Goal: Go to known website: Access a specific website the user already knows

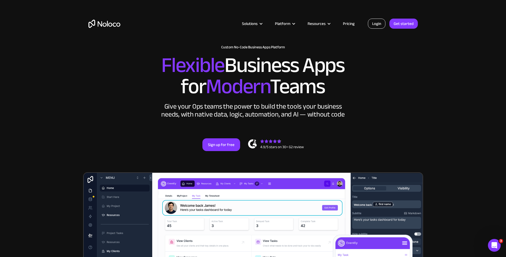
click at [381, 24] on link "Login" at bounding box center [377, 24] width 18 height 10
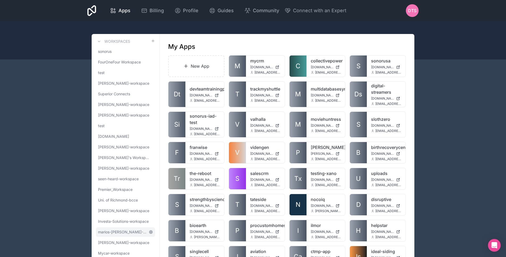
scroll to position [116, 0]
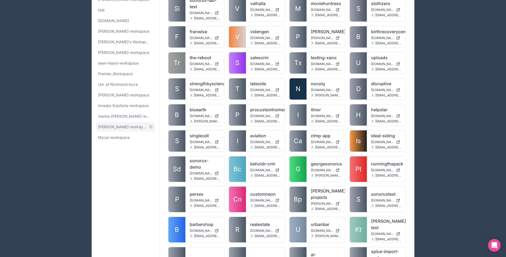
click at [118, 130] on link "[PERSON_NAME]-workspace" at bounding box center [125, 127] width 59 height 10
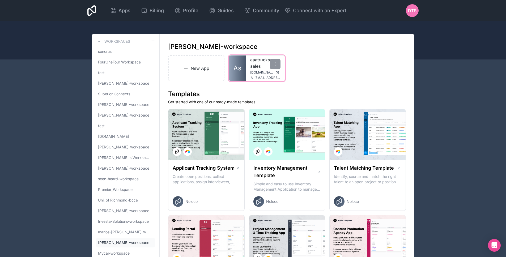
click at [232, 68] on link "As" at bounding box center [237, 67] width 17 height 25
